Goal: Task Accomplishment & Management: Use online tool/utility

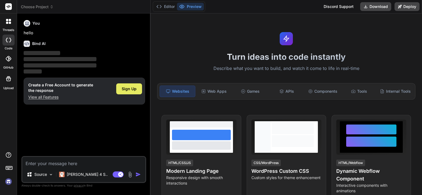
click at [129, 90] on span "Sign Up" at bounding box center [129, 88] width 15 height 5
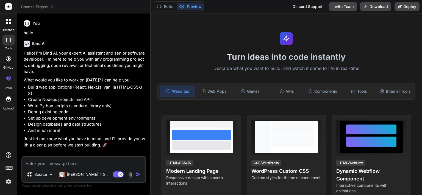
type textarea "x"
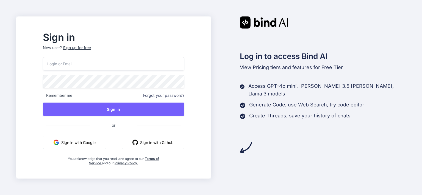
click at [96, 144] on button "Sign in with Google" at bounding box center [74, 142] width 63 height 13
